Goal: Transaction & Acquisition: Purchase product/service

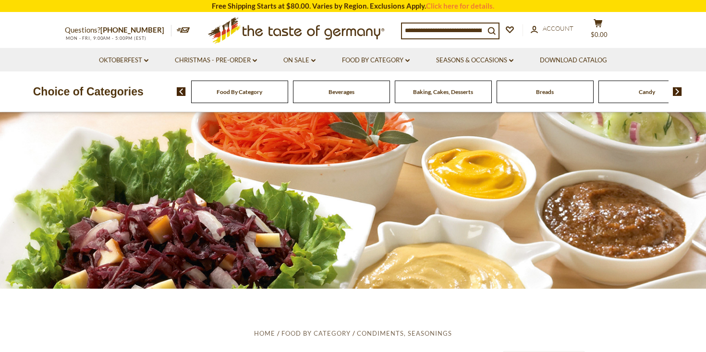
click at [234, 89] on span "Food By Category" at bounding box center [239, 91] width 46 height 7
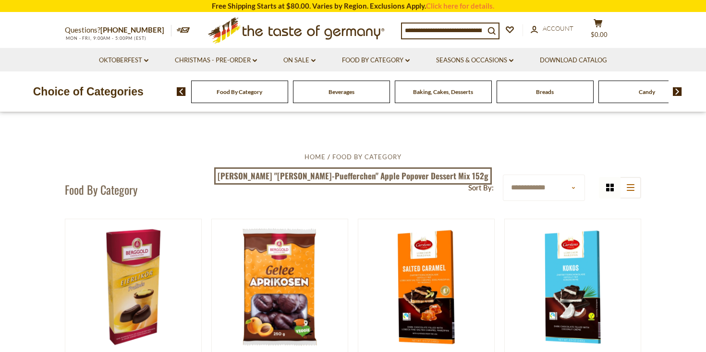
click at [676, 89] on img at bounding box center [676, 91] width 9 height 9
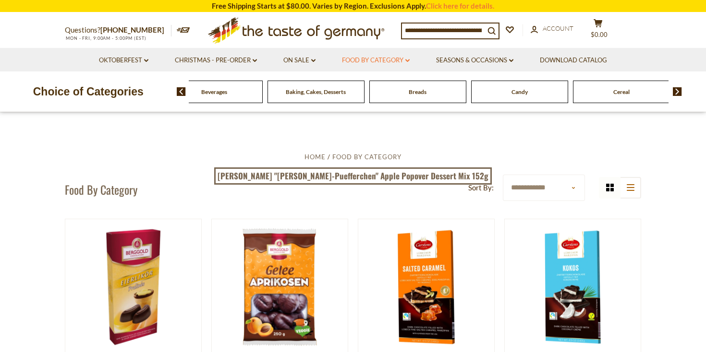
click at [358, 58] on link "Food By Category dropdown_arrow" at bounding box center [376, 60] width 68 height 11
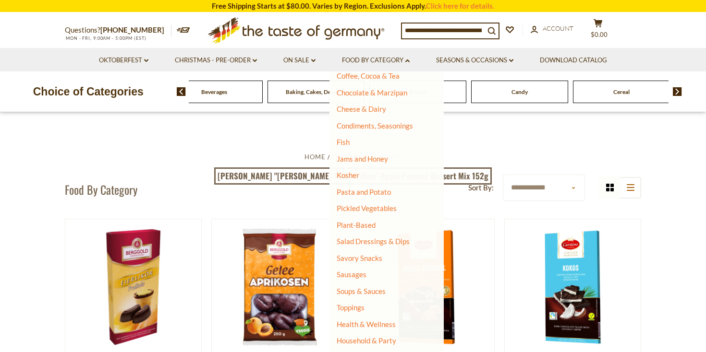
scroll to position [165, 0]
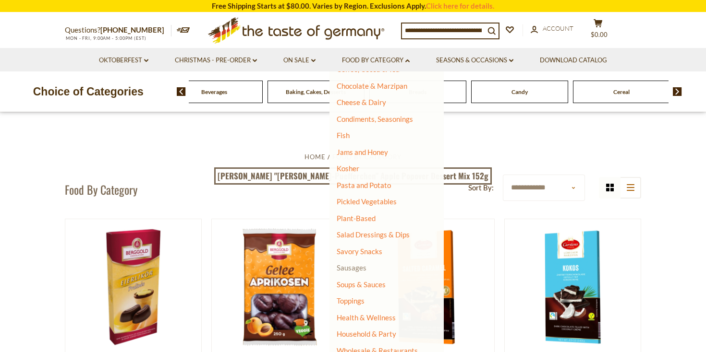
click at [357, 267] on link "Sausages" at bounding box center [351, 268] width 30 height 9
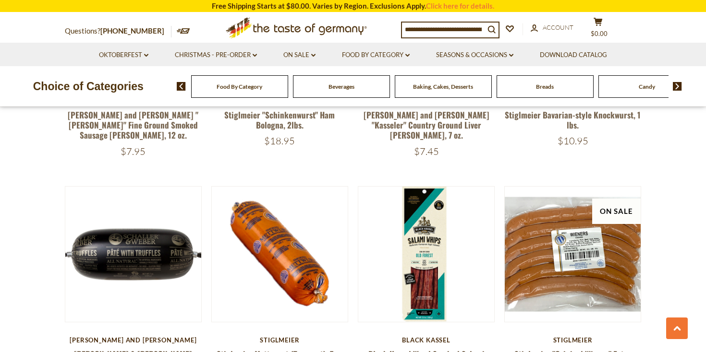
scroll to position [1416, 0]
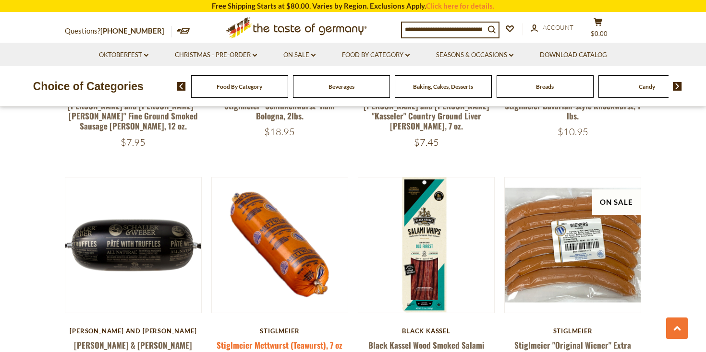
click at [265, 339] on link "Stiglmeier Mettwurst (Teawurst), 7 oz" at bounding box center [279, 345] width 126 height 12
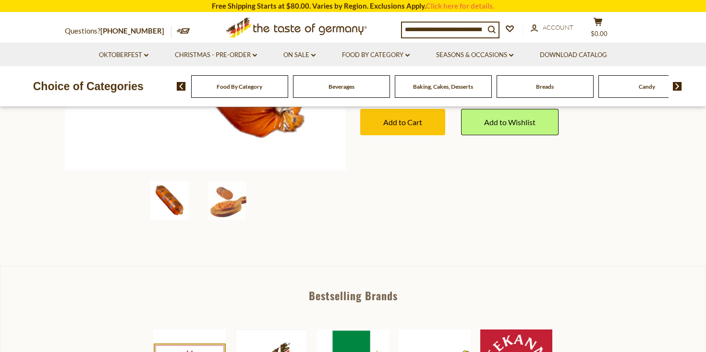
scroll to position [276, 0]
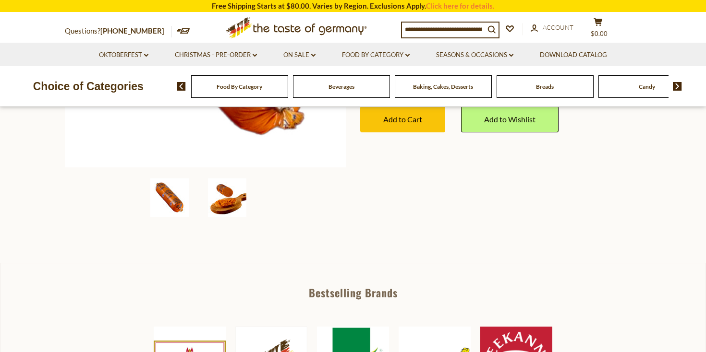
click at [233, 193] on img at bounding box center [227, 198] width 38 height 38
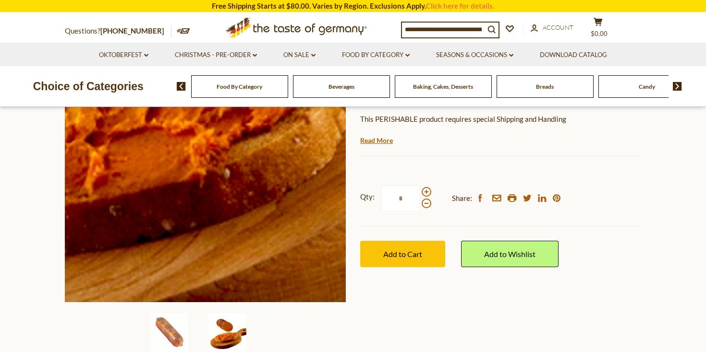
scroll to position [132, 0]
